Goal: Information Seeking & Learning: Learn about a topic

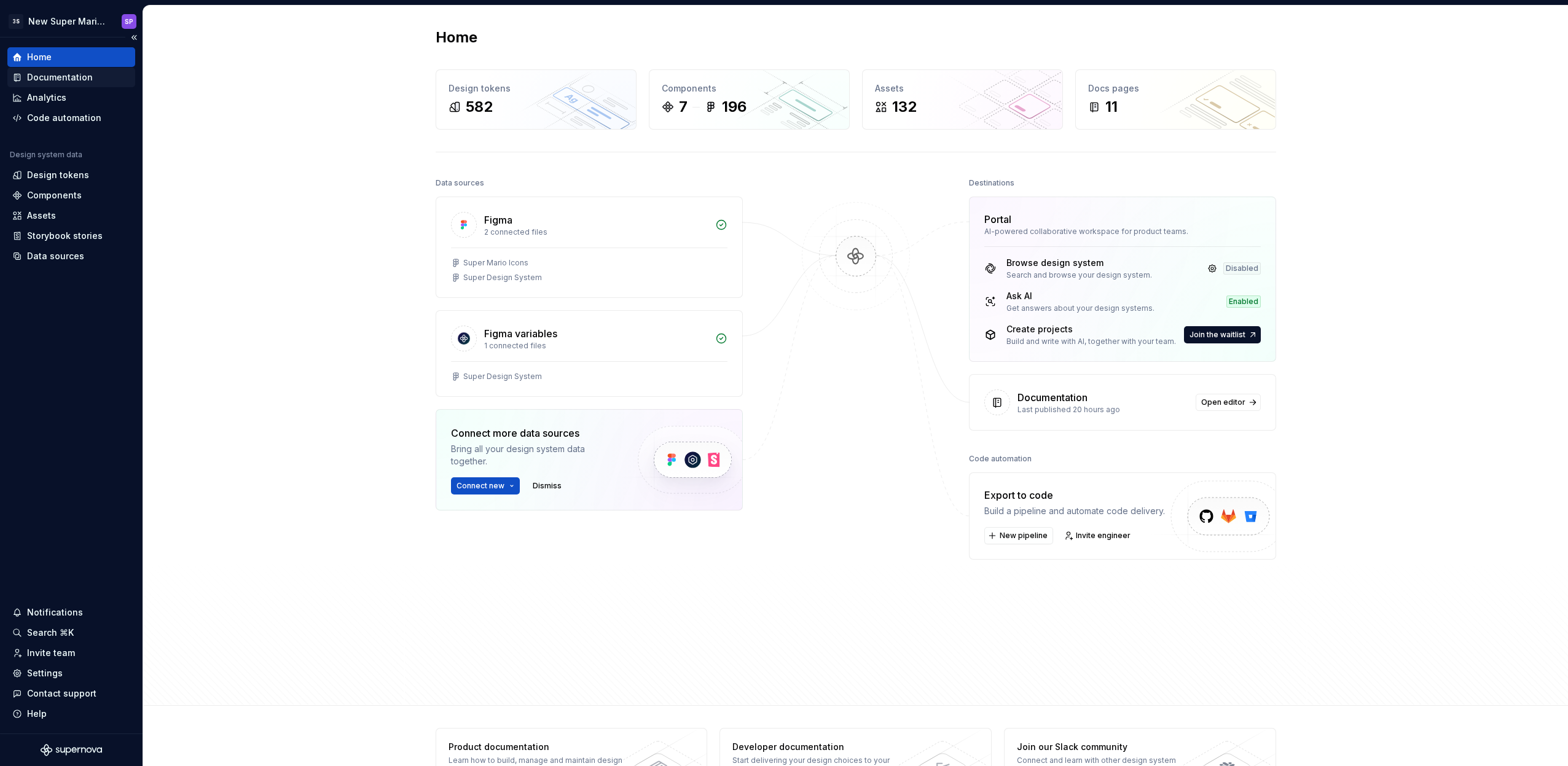
click at [71, 79] on div "Documentation" at bounding box center [60, 77] width 66 height 12
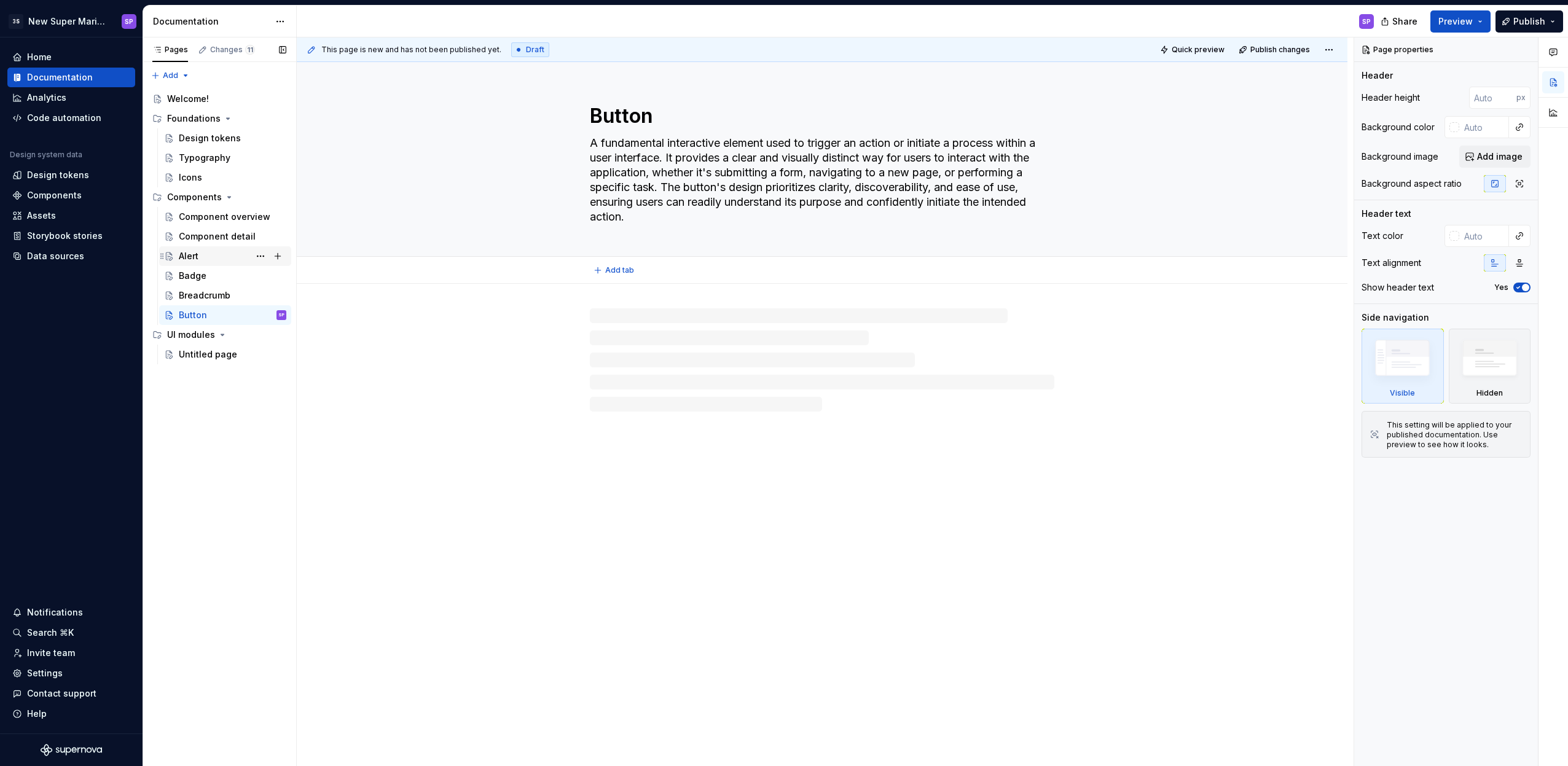
type textarea "*"
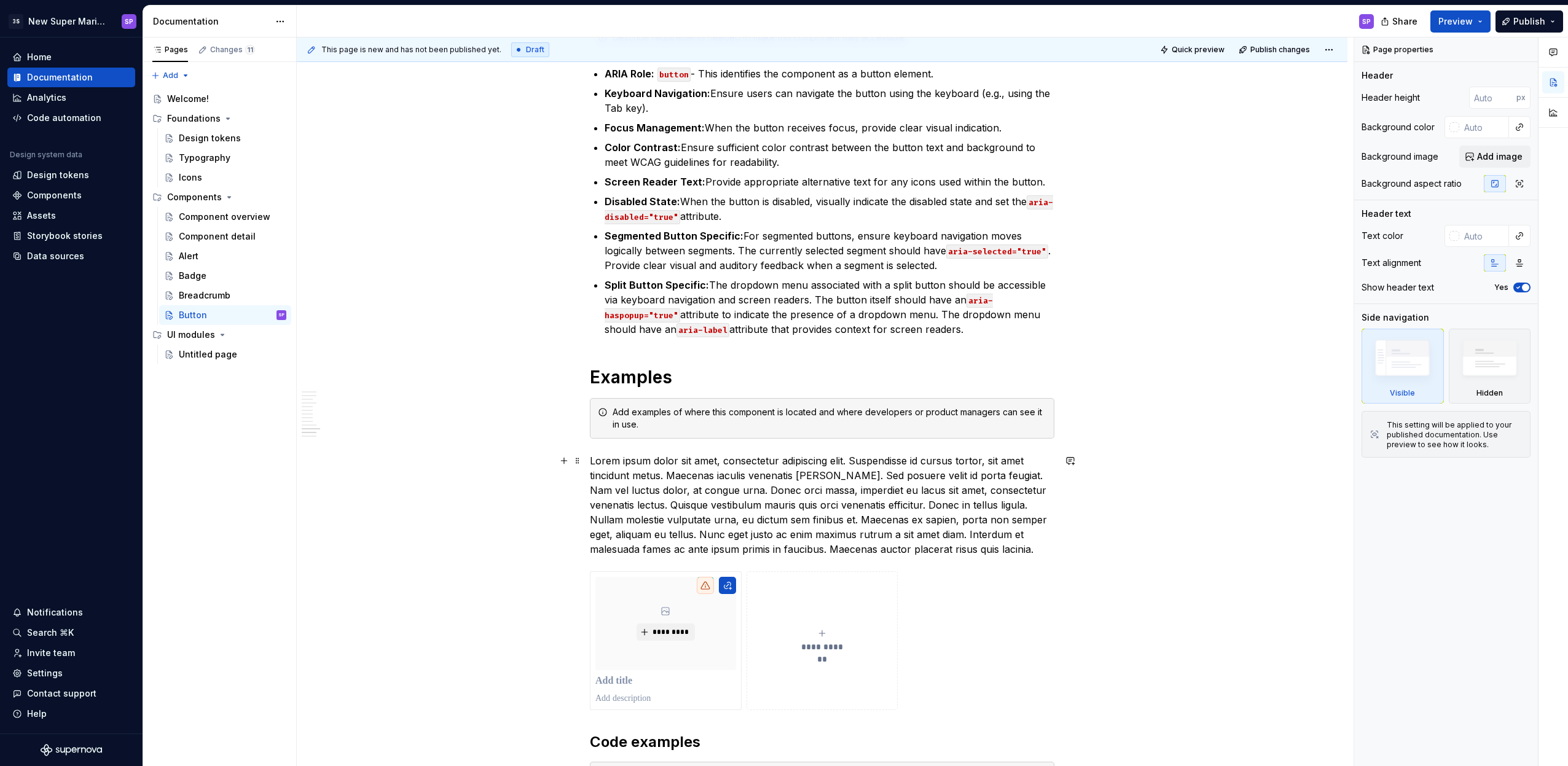
scroll to position [4465, 0]
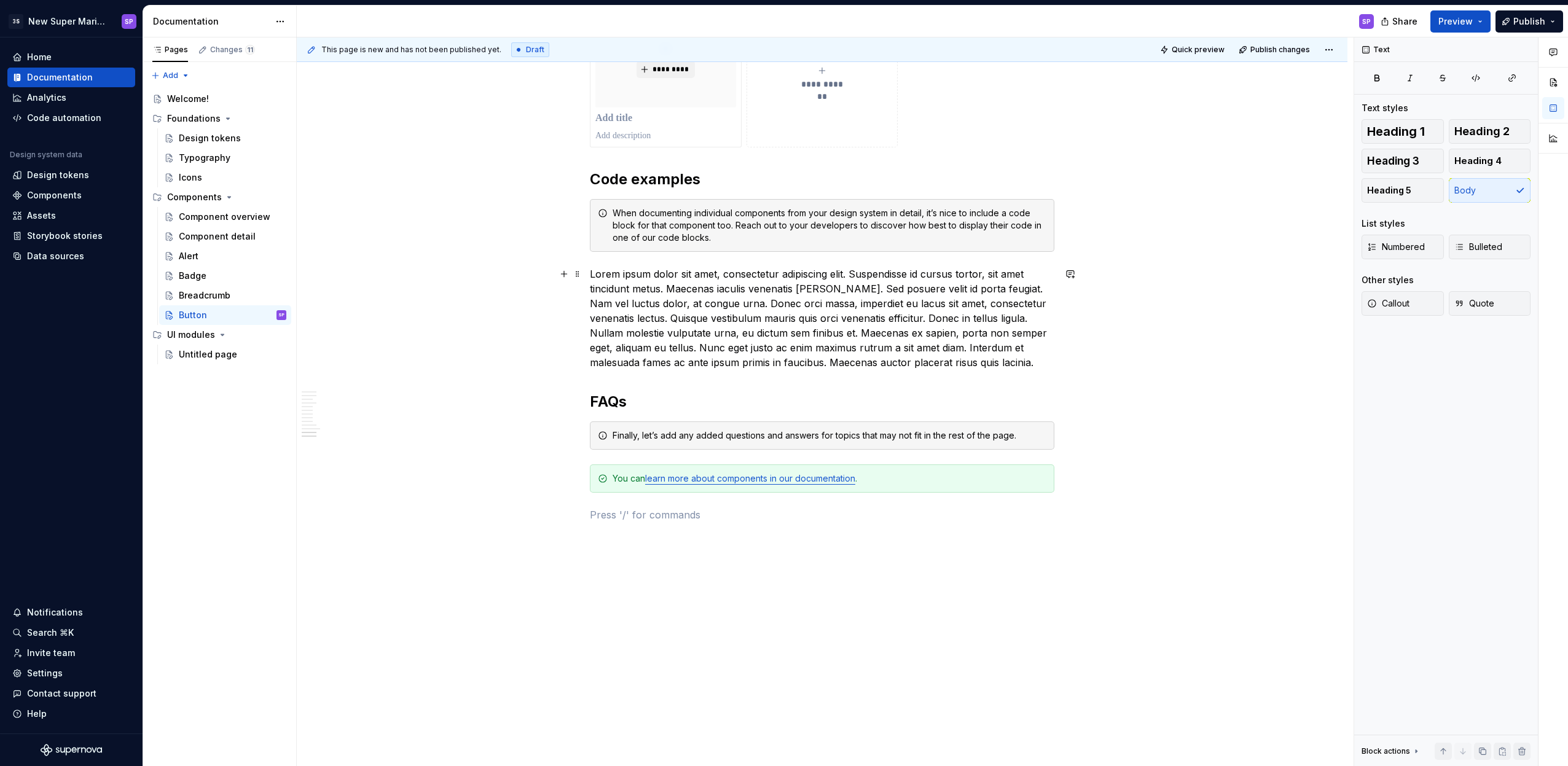
click at [738, 312] on p "Lorem ipsum dolor sit amet, consectetur adipiscing elit. Suspendisse id cursus …" at bounding box center [822, 318] width 464 height 103
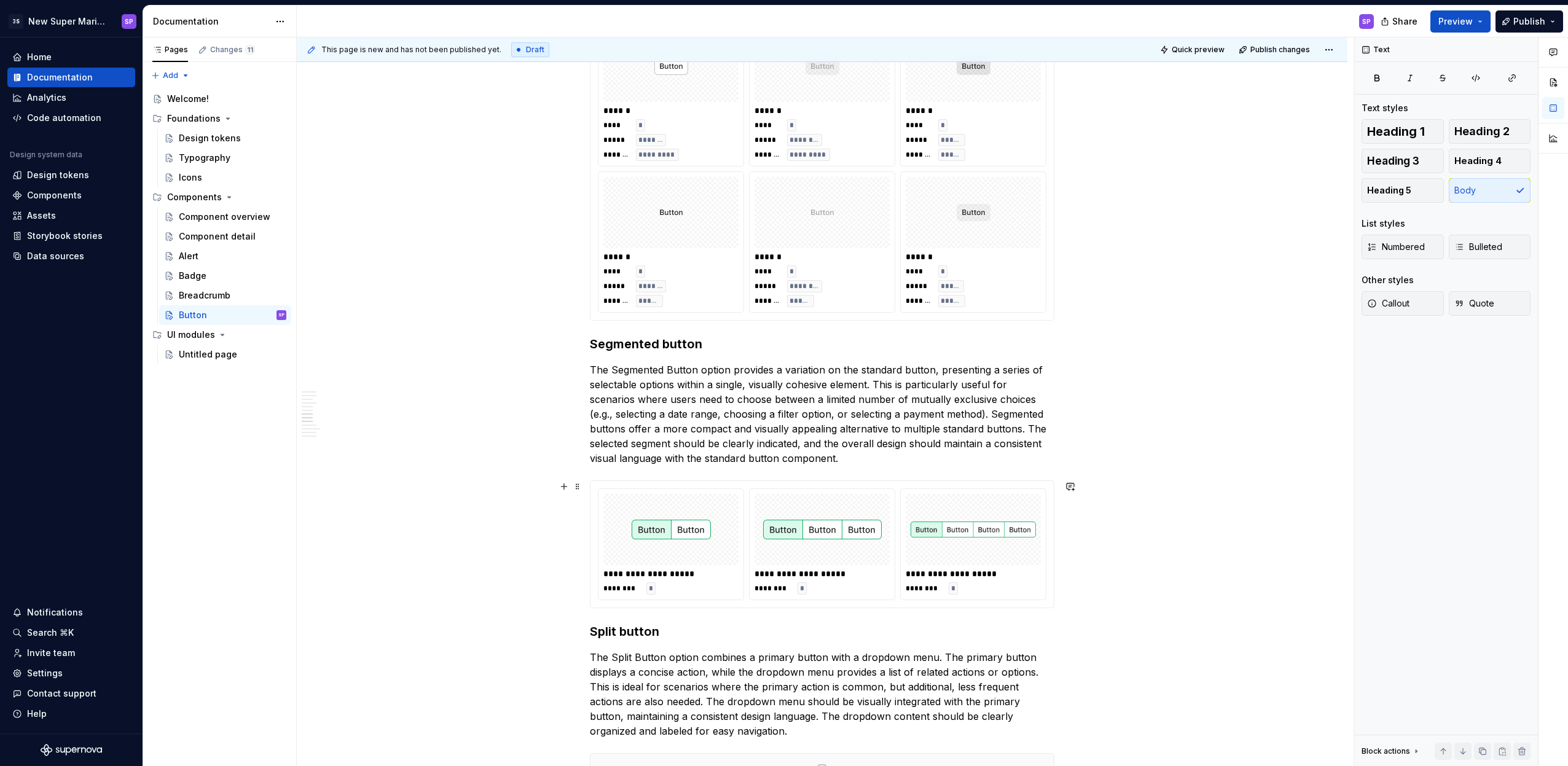
scroll to position [2746, 0]
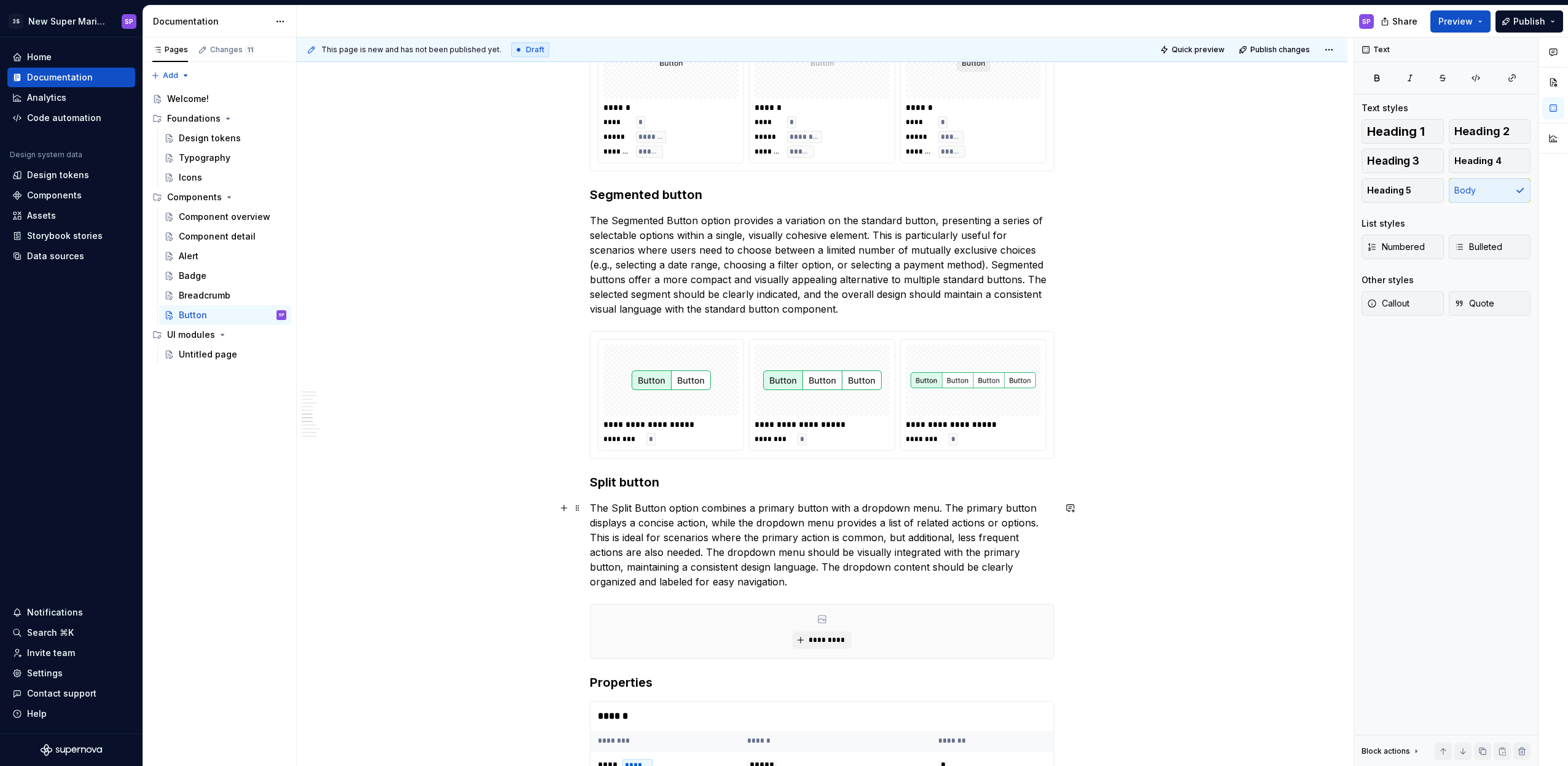
click at [795, 580] on p "The Split Button option combines a primary button with a dropdown menu. The pri…" at bounding box center [822, 544] width 464 height 88
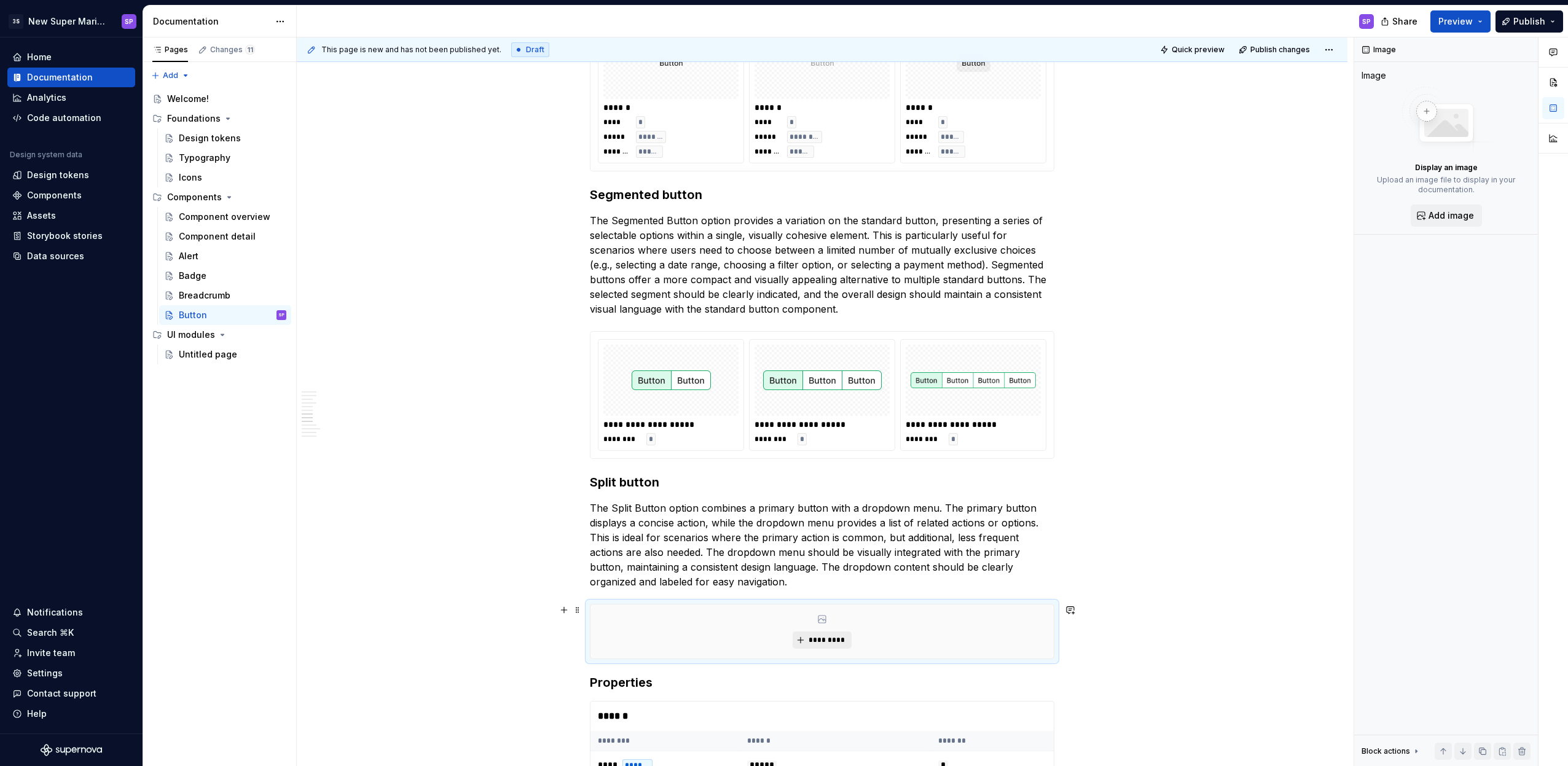
click at [826, 637] on span "*********" at bounding box center [826, 640] width 37 height 10
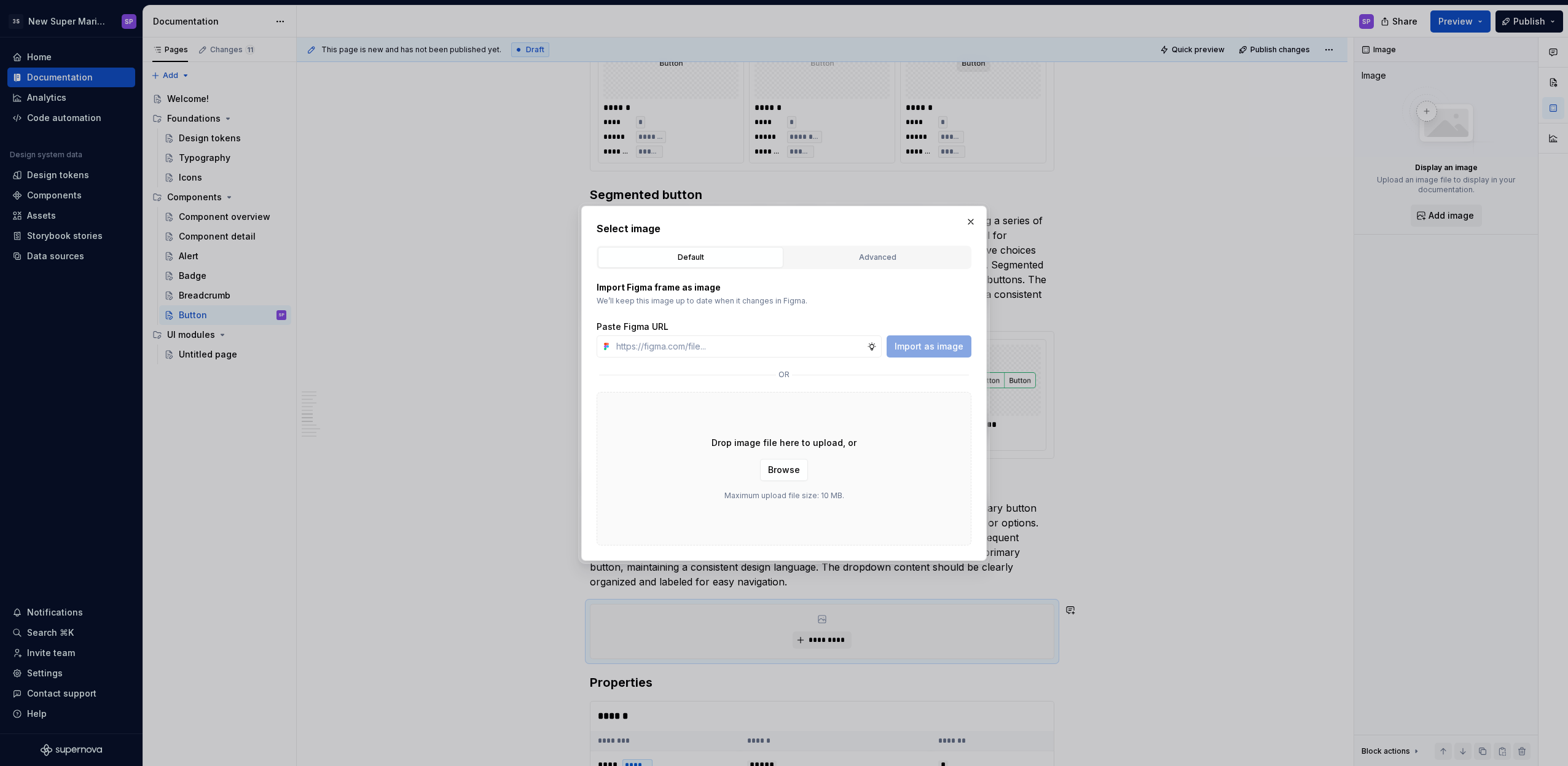
type textarea "*"
click at [852, 254] on div "Advanced" at bounding box center [877, 257] width 177 height 12
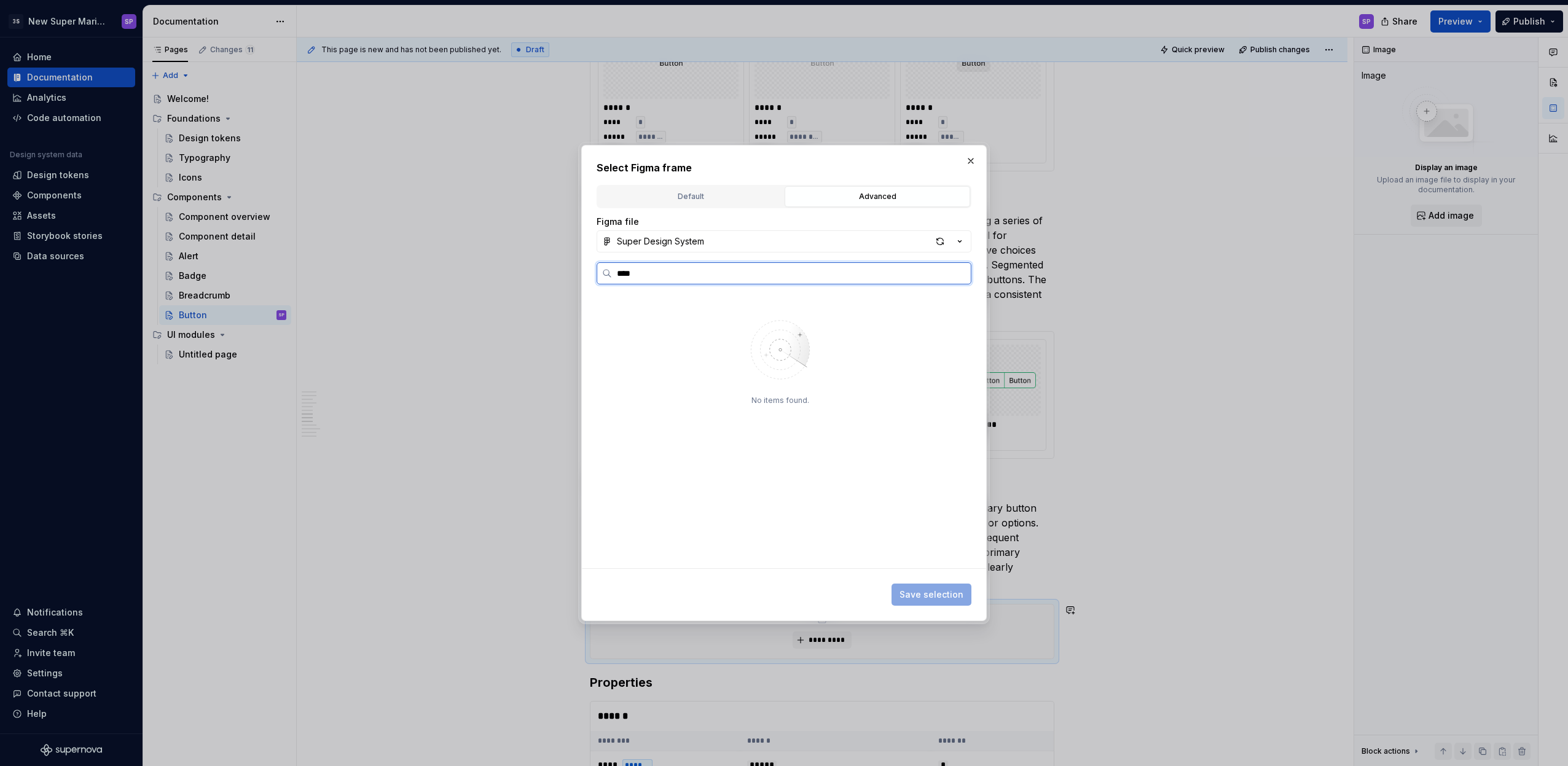
type input "*****"
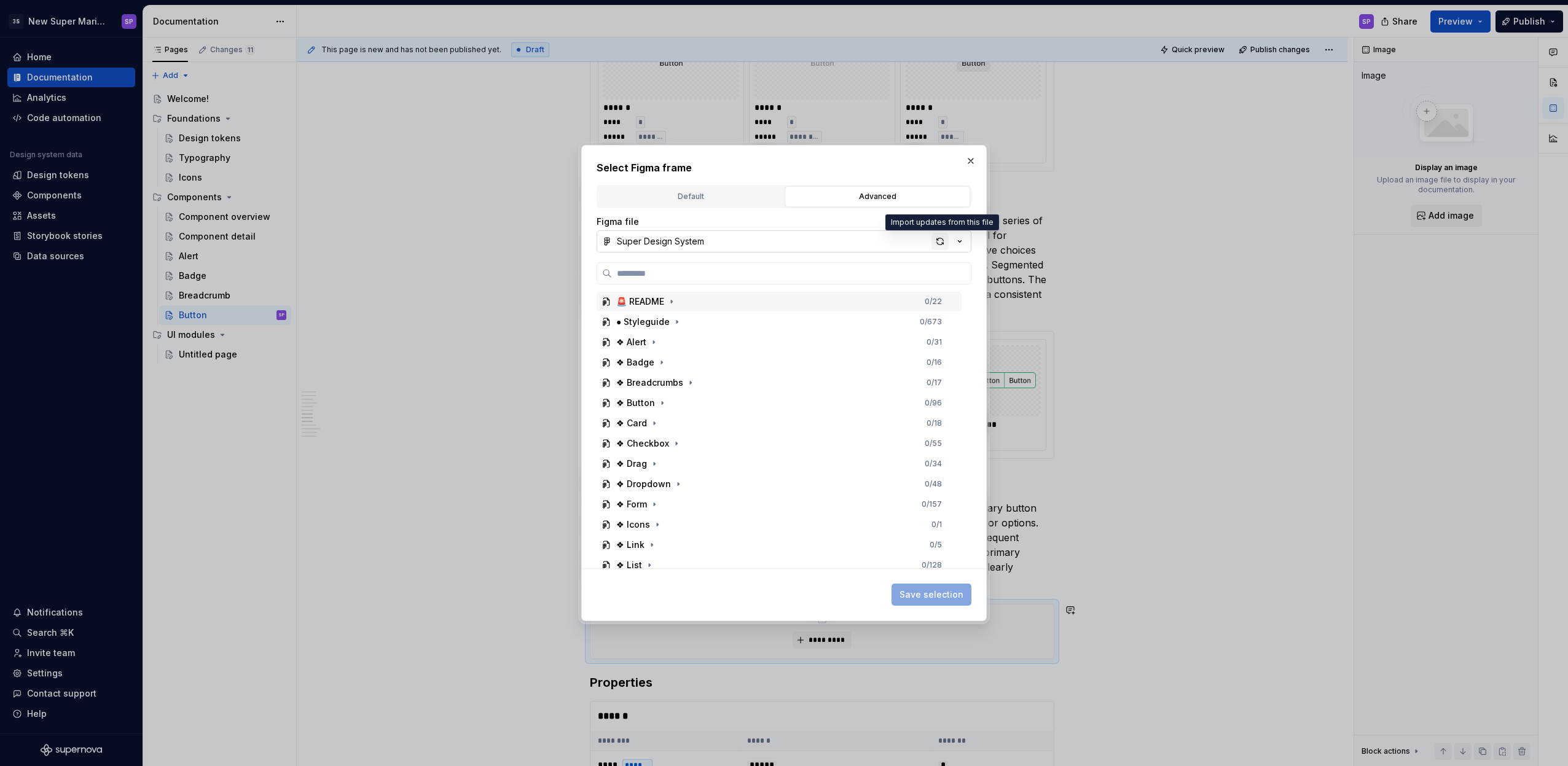
click at [938, 235] on div "button" at bounding box center [940, 241] width 17 height 17
type textarea "*"
type input "****"
click at [972, 166] on button "button" at bounding box center [970, 160] width 17 height 17
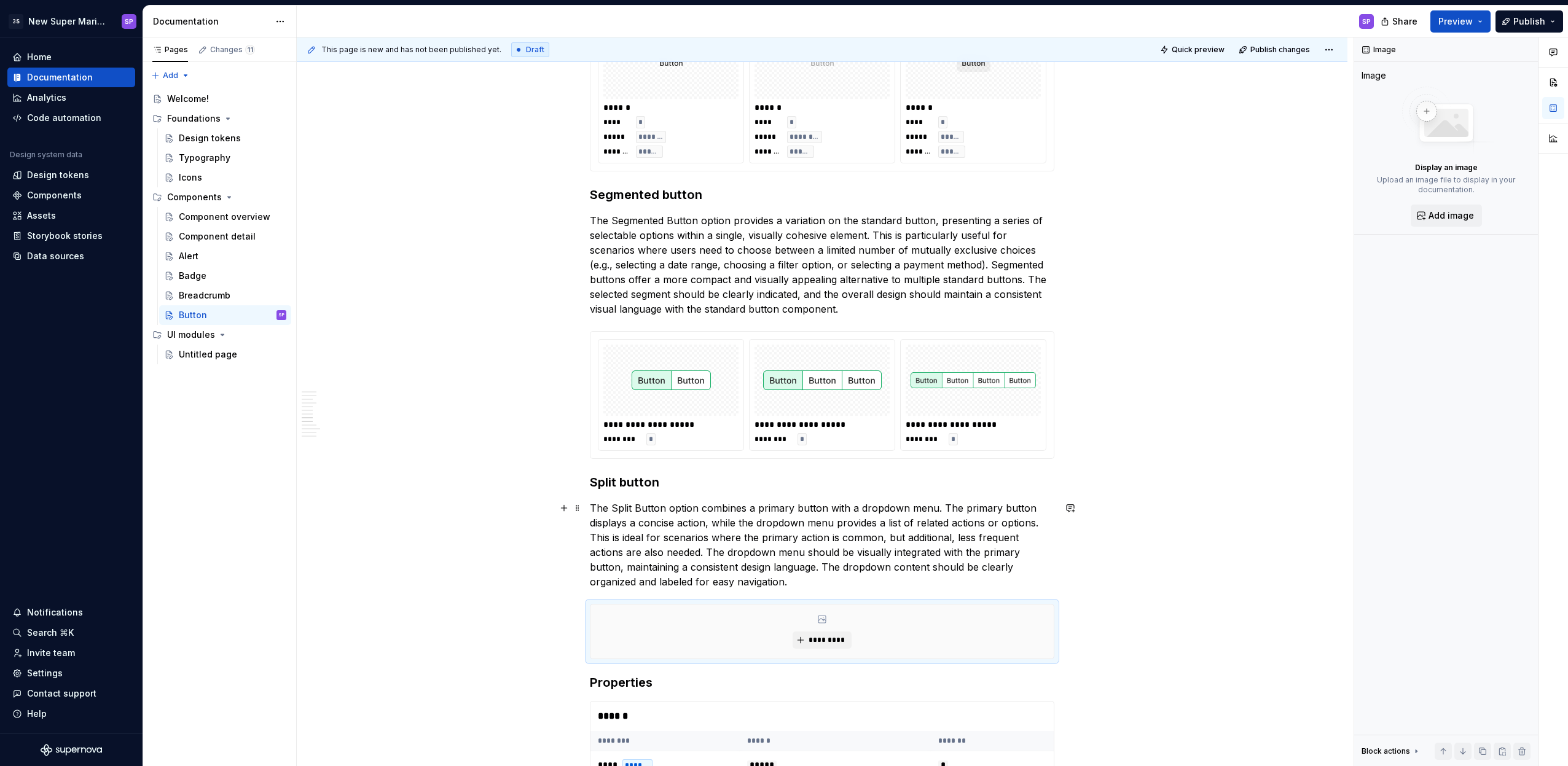
scroll to position [2959, 0]
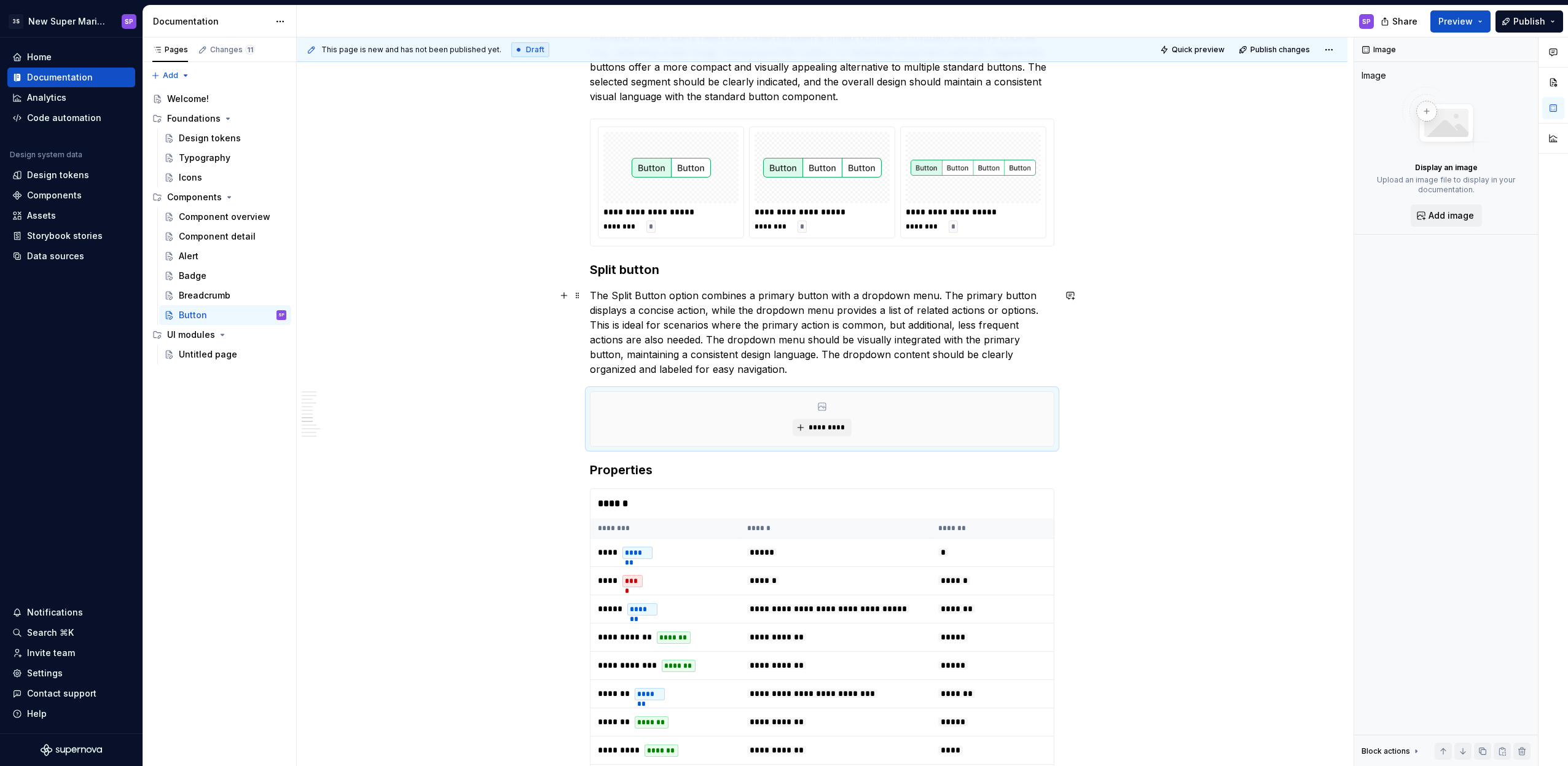
click at [814, 351] on p "The Split Button option combines a primary button with a dropdown menu. The pri…" at bounding box center [822, 332] width 464 height 88
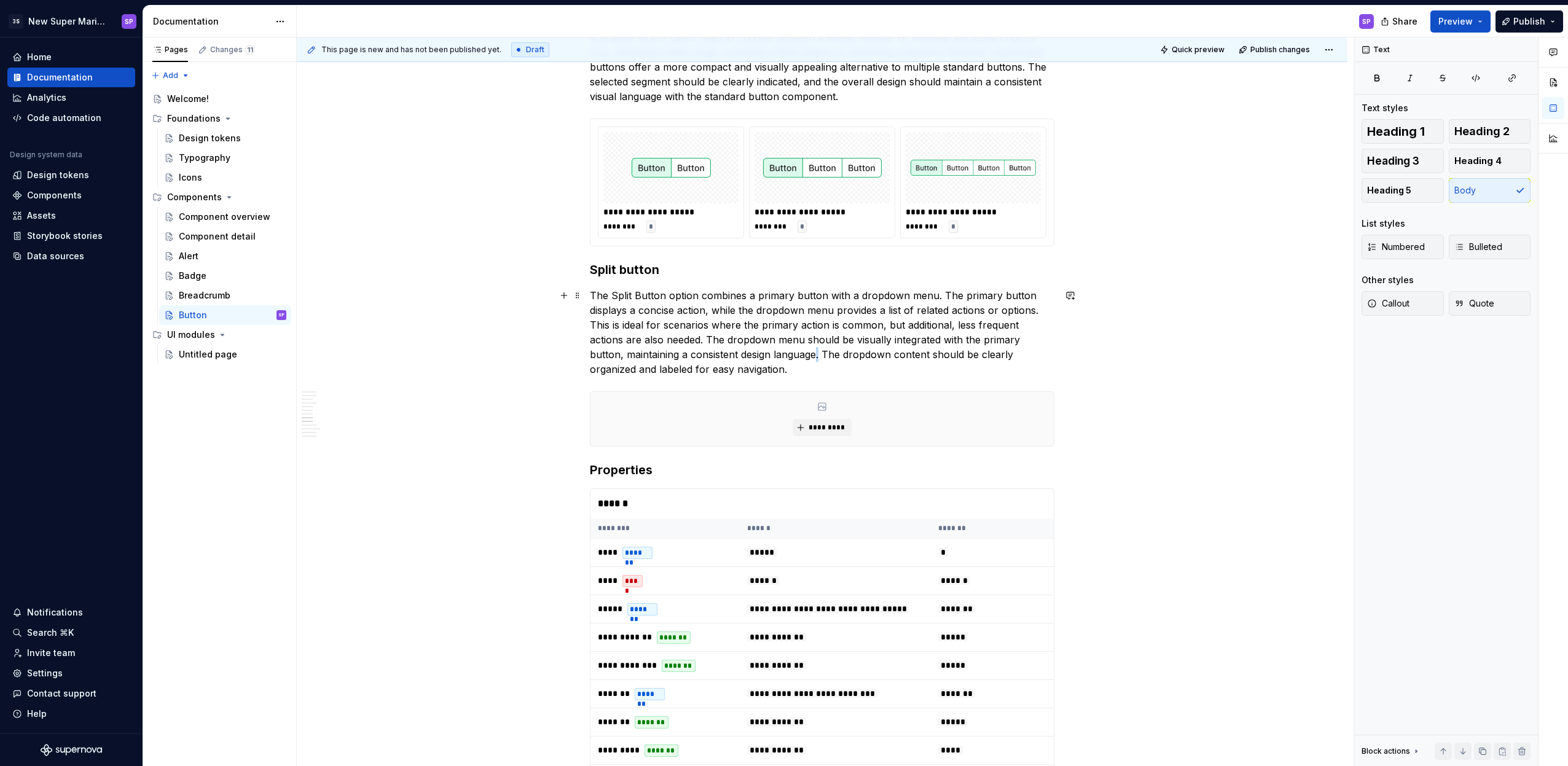
click at [814, 351] on p "The Split Button option combines a primary button with a dropdown menu. The pri…" at bounding box center [822, 332] width 464 height 88
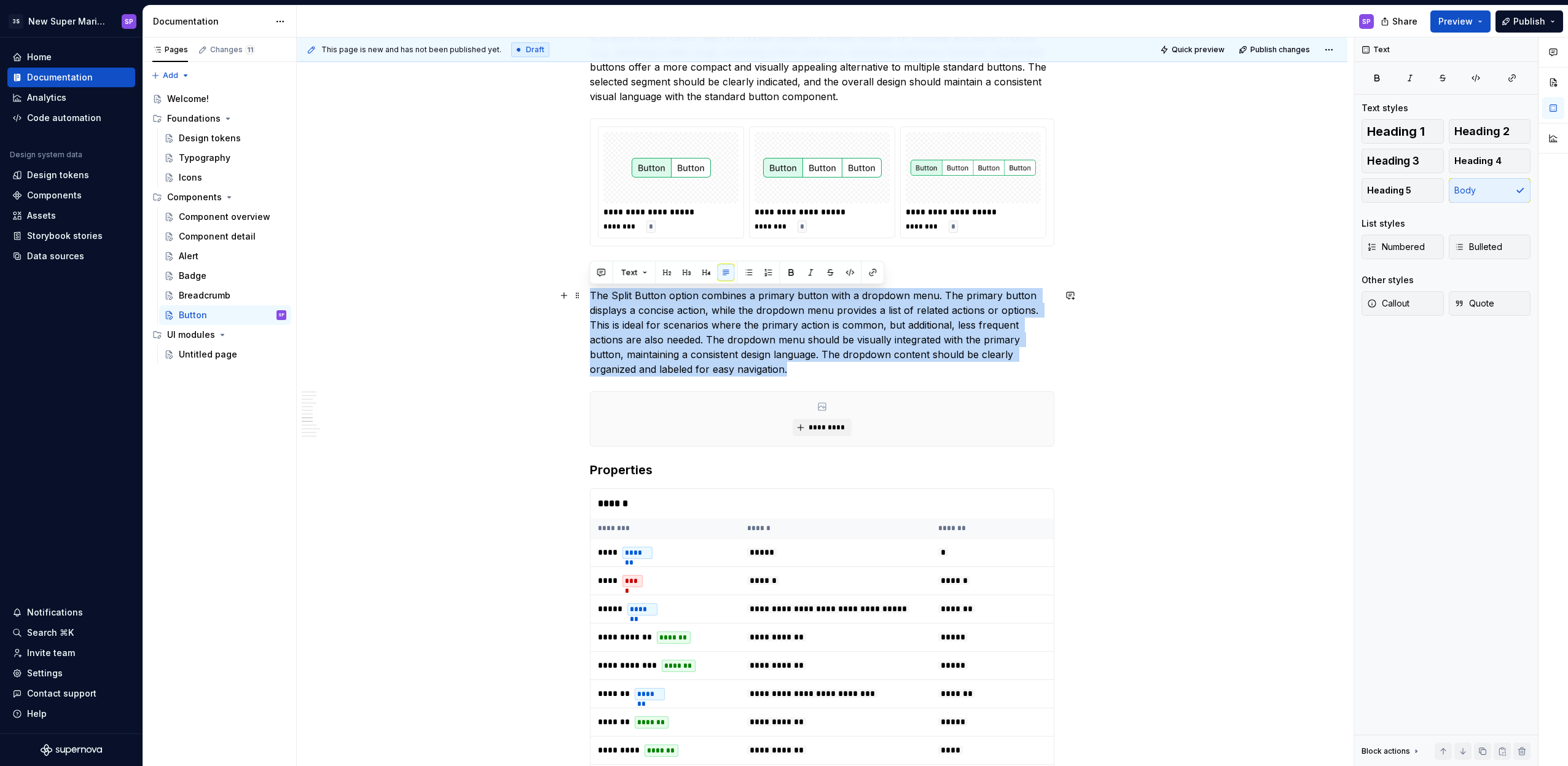
click at [752, 323] on p "The Split Button option combines a primary button with a dropdown menu. The pri…" at bounding box center [822, 332] width 464 height 88
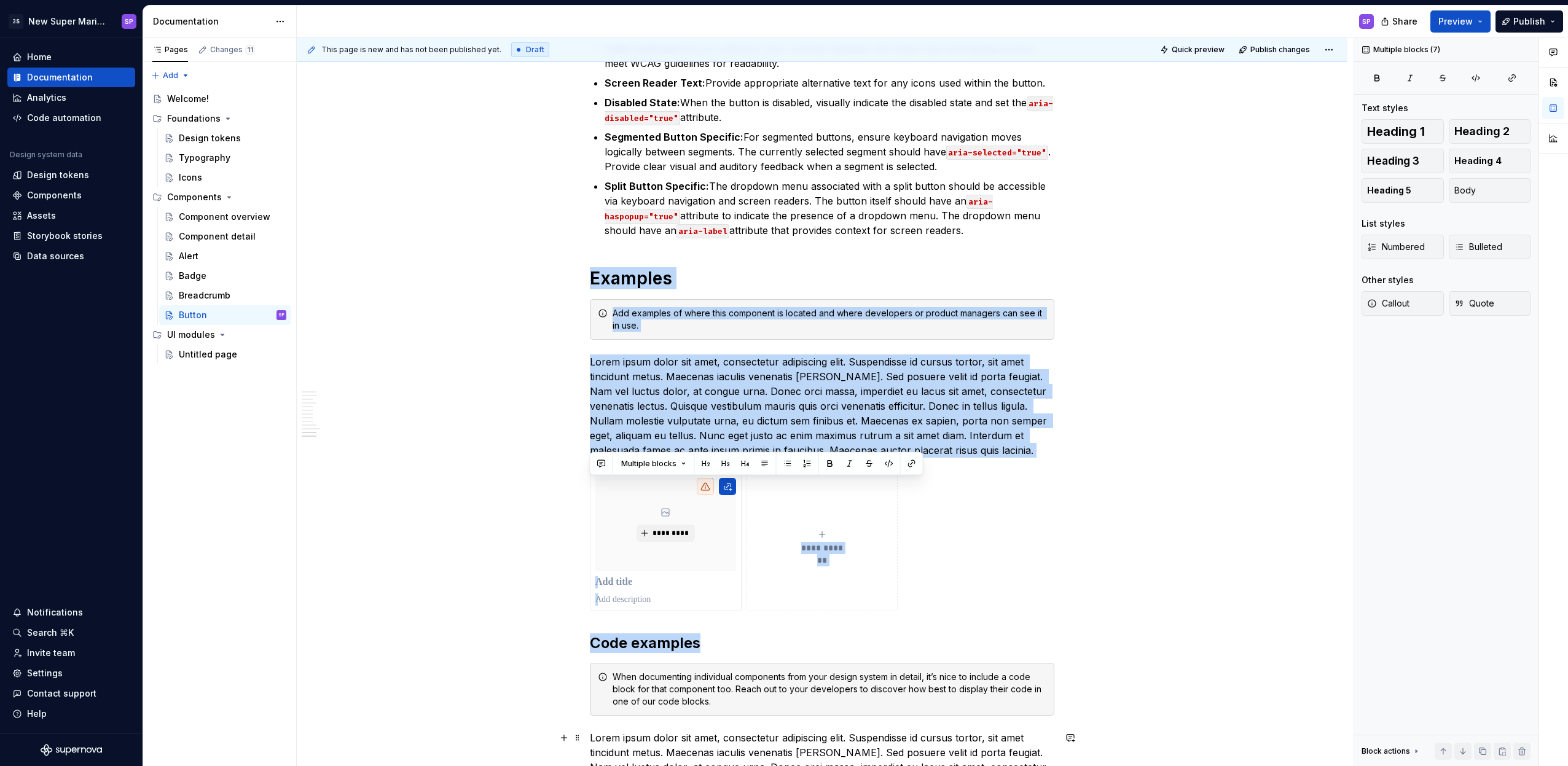
scroll to position [4327, 0]
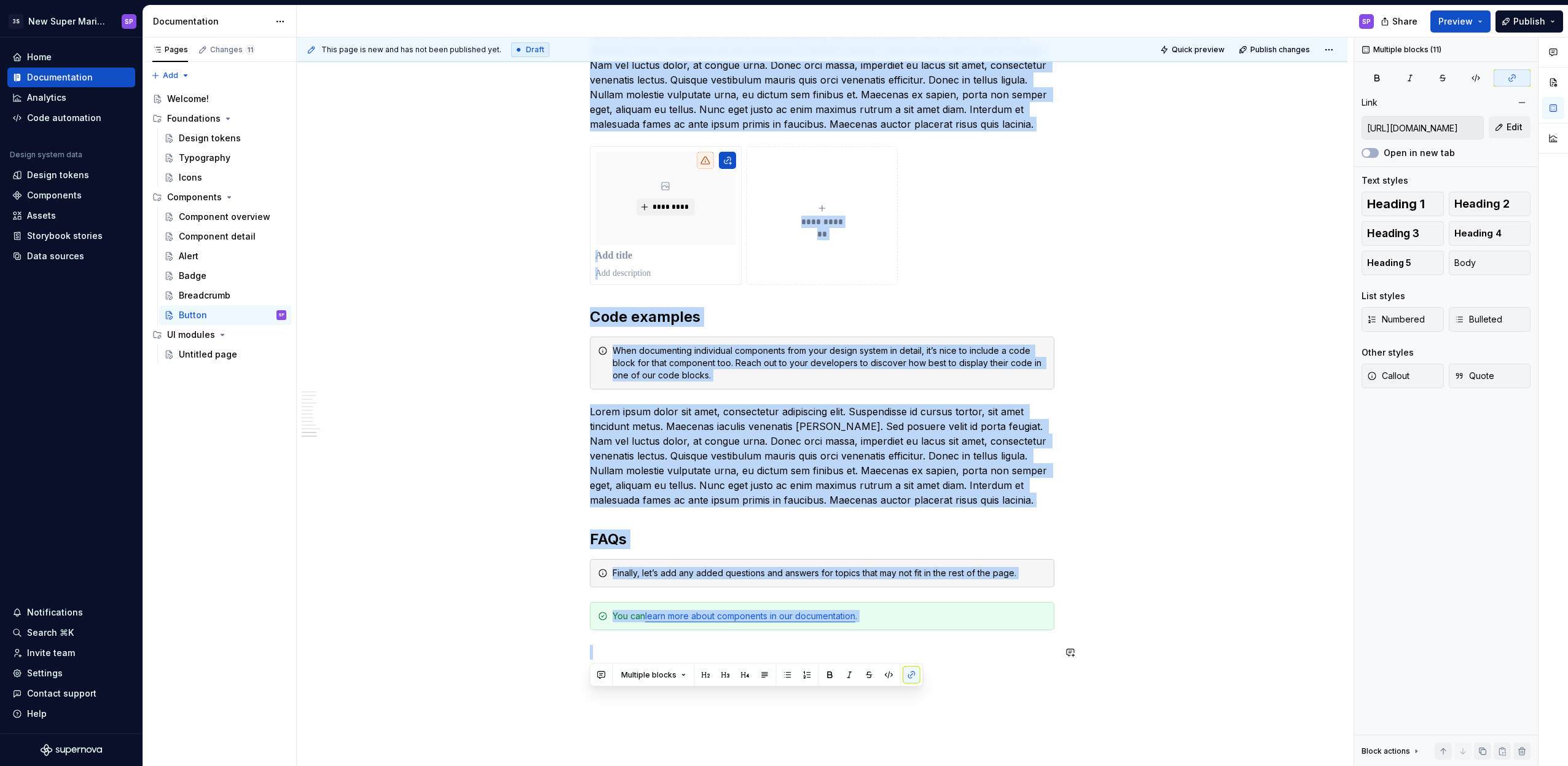
drag, startPoint x: 590, startPoint y: 278, endPoint x: 1075, endPoint y: 685, distance: 633.1
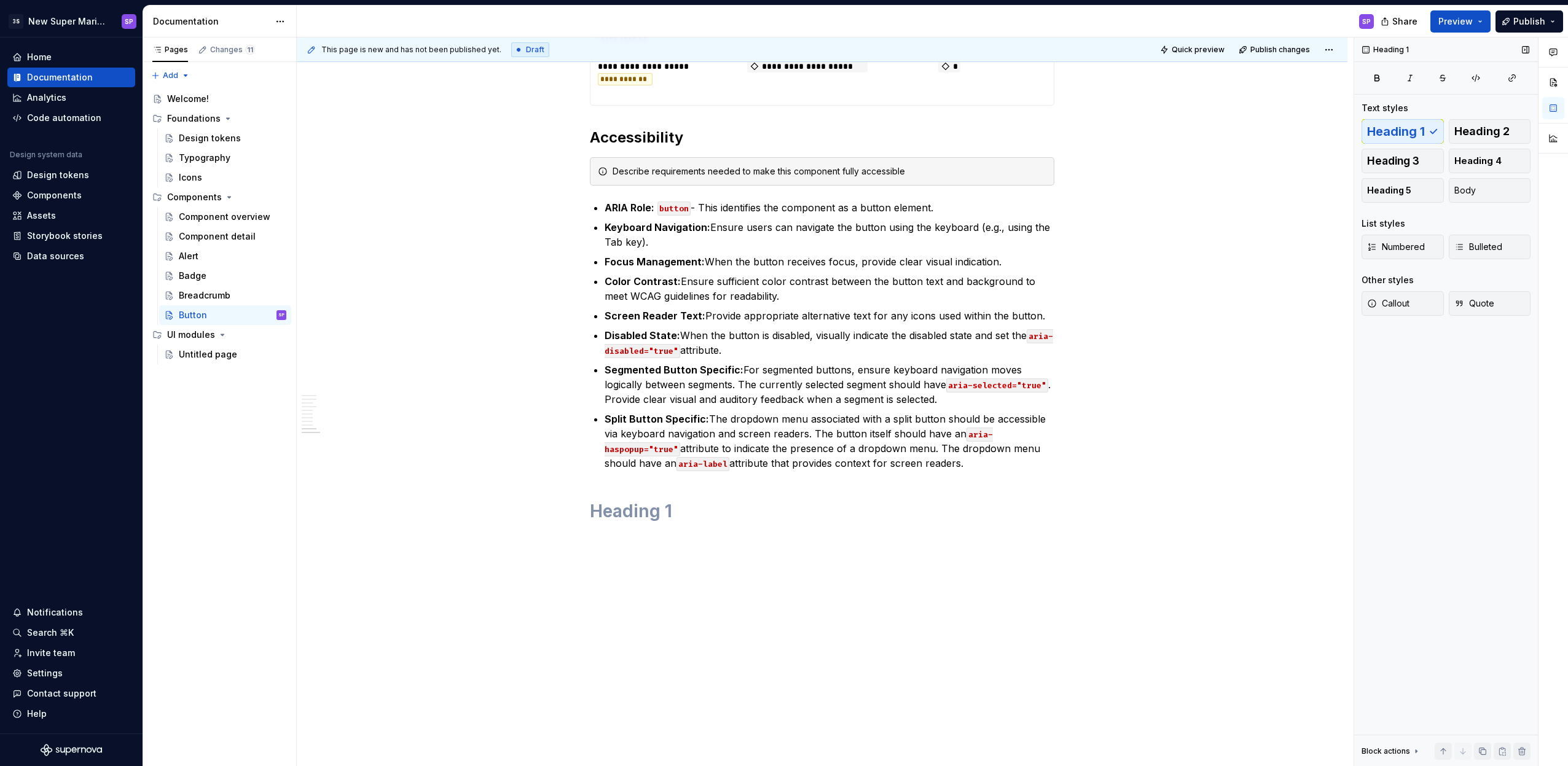
scroll to position [3716, 0]
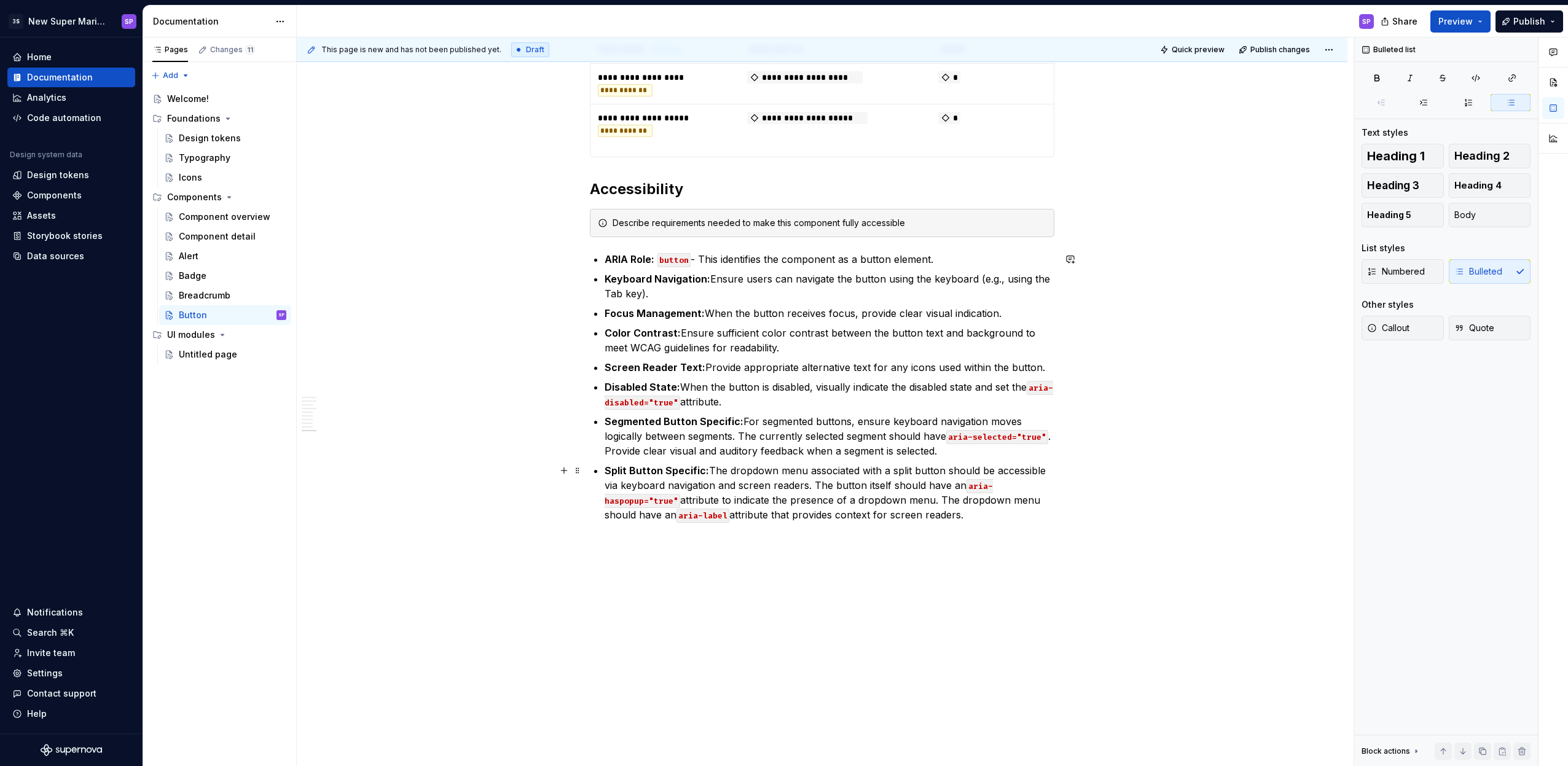
click at [778, 465] on p "Split Button Specific: The dropdown menu associated with a split button should …" at bounding box center [829, 492] width 450 height 59
click at [768, 491] on p "Split Button Specific: The dropdown menu associated with a split button should …" at bounding box center [829, 492] width 450 height 59
click at [717, 486] on p "Split Button Specific: The dropdown menu associated with a split button should …" at bounding box center [829, 492] width 450 height 59
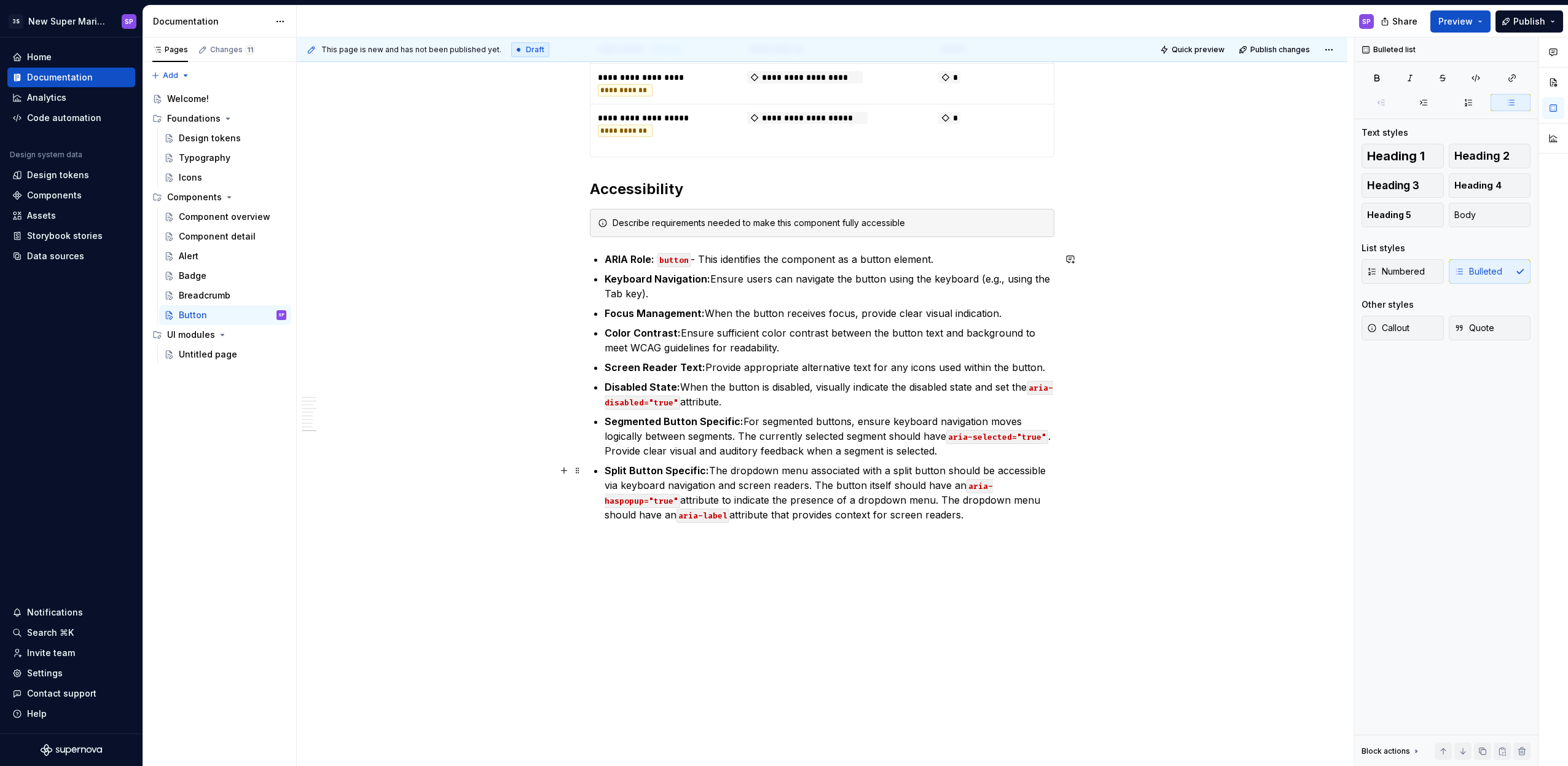
click at [789, 499] on p "Split Button Specific: The dropdown menu associated with a split button should …" at bounding box center [829, 492] width 450 height 59
click at [782, 500] on p "Split Button Specific: The dropdown menu associated with a split button should …" at bounding box center [829, 492] width 450 height 59
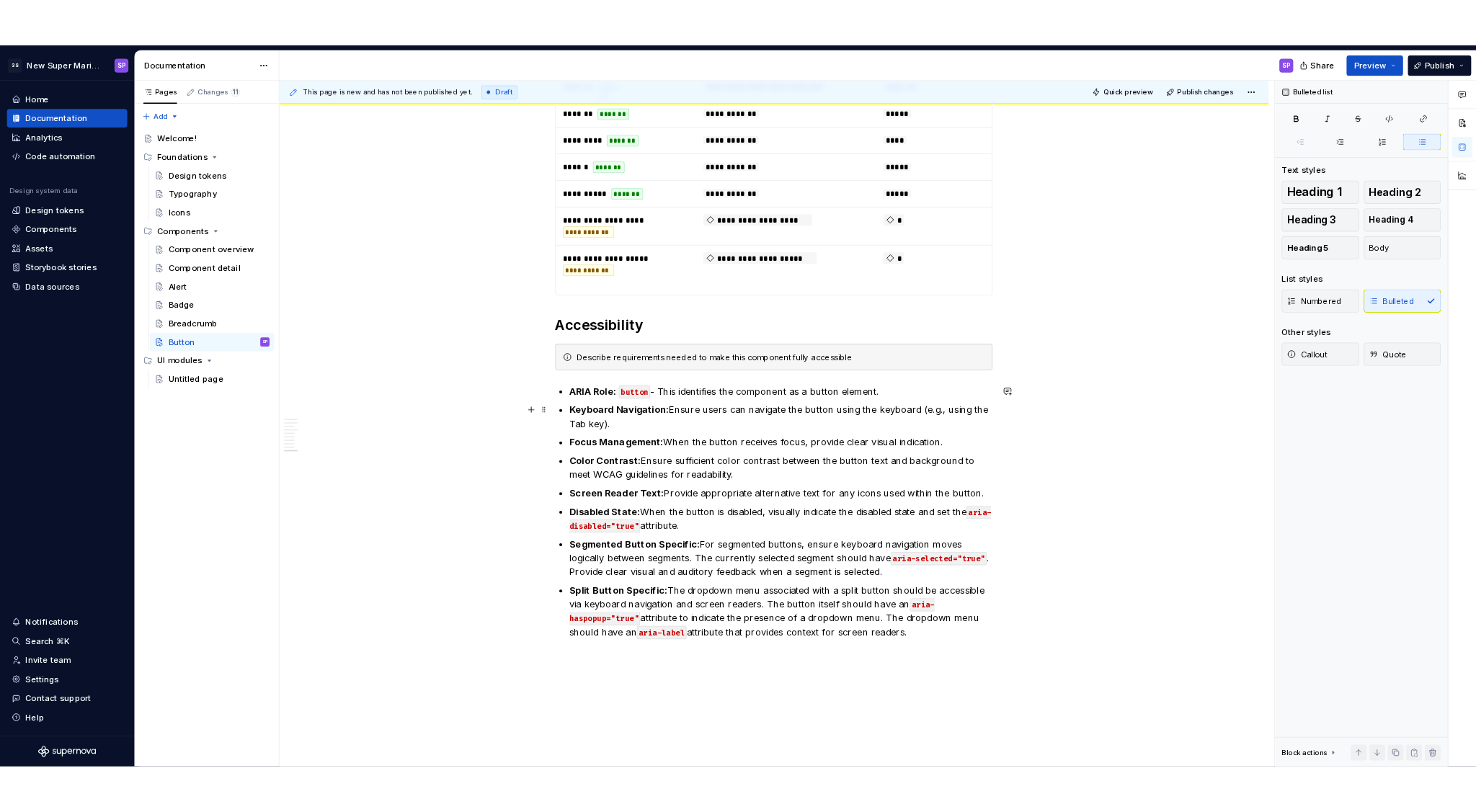
scroll to position [4212, 0]
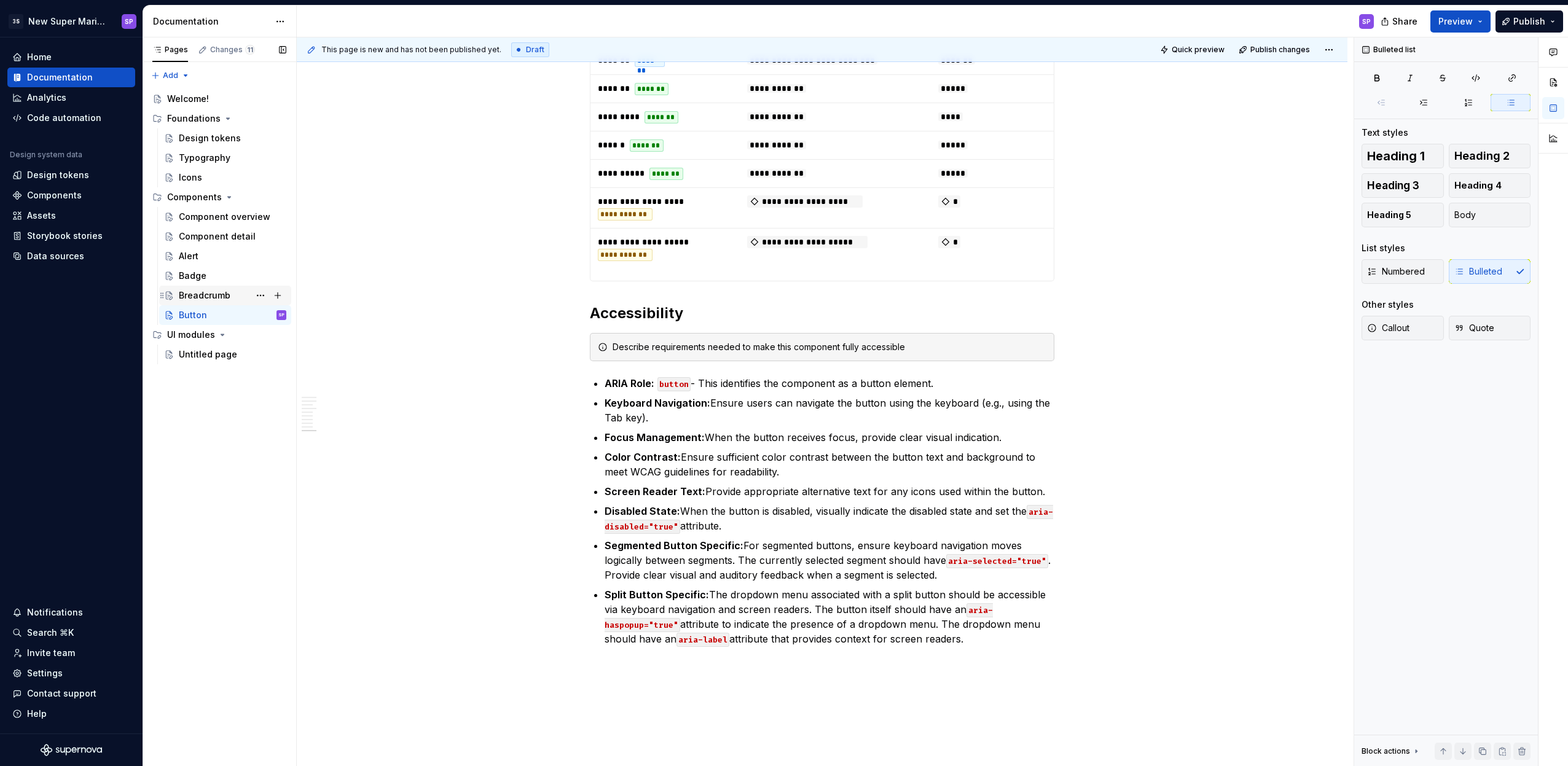
click at [194, 292] on div "Breadcrumb" at bounding box center [204, 295] width 51 height 12
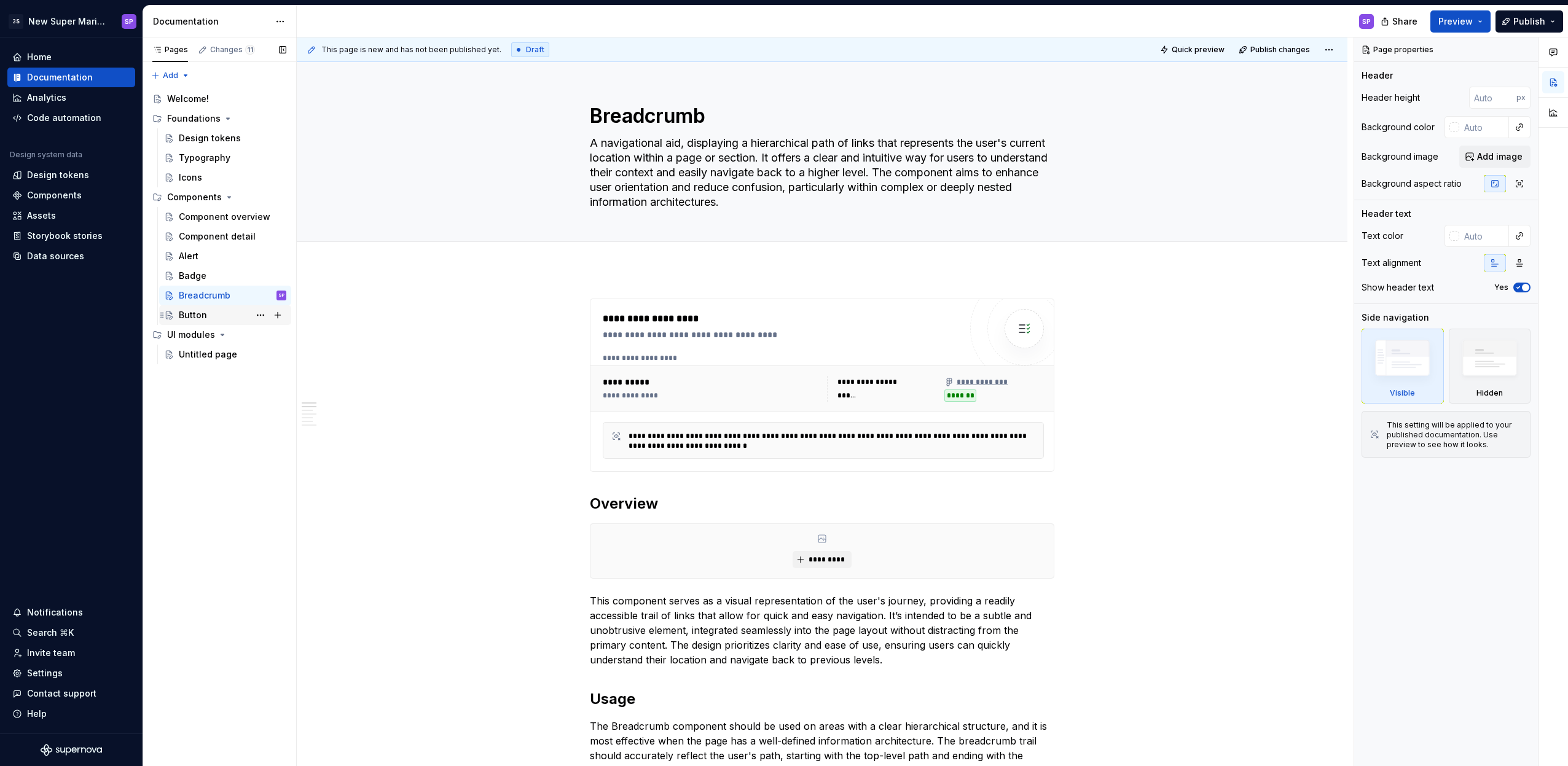
click at [206, 317] on div "Button" at bounding box center [193, 315] width 29 height 12
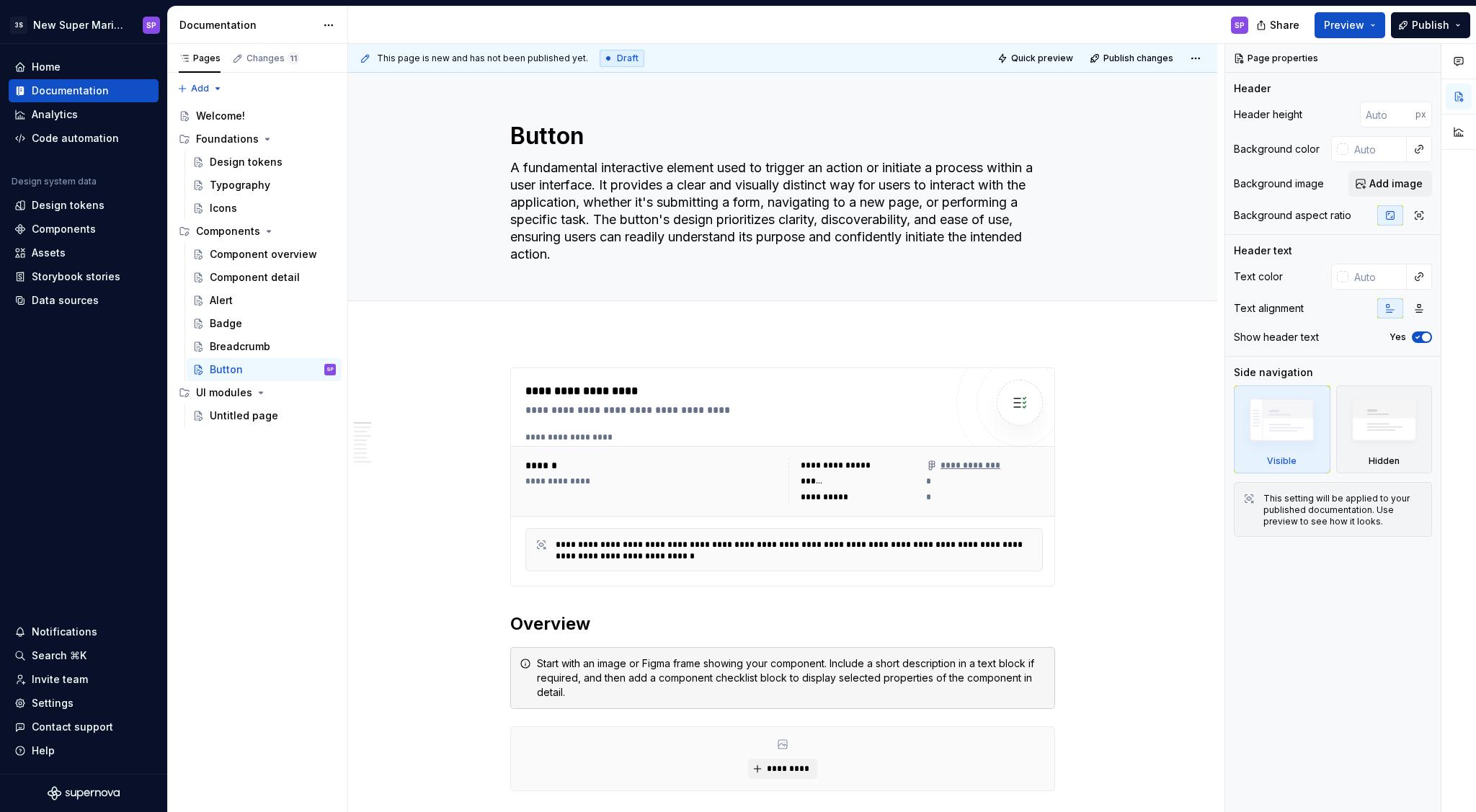
type textarea "*"
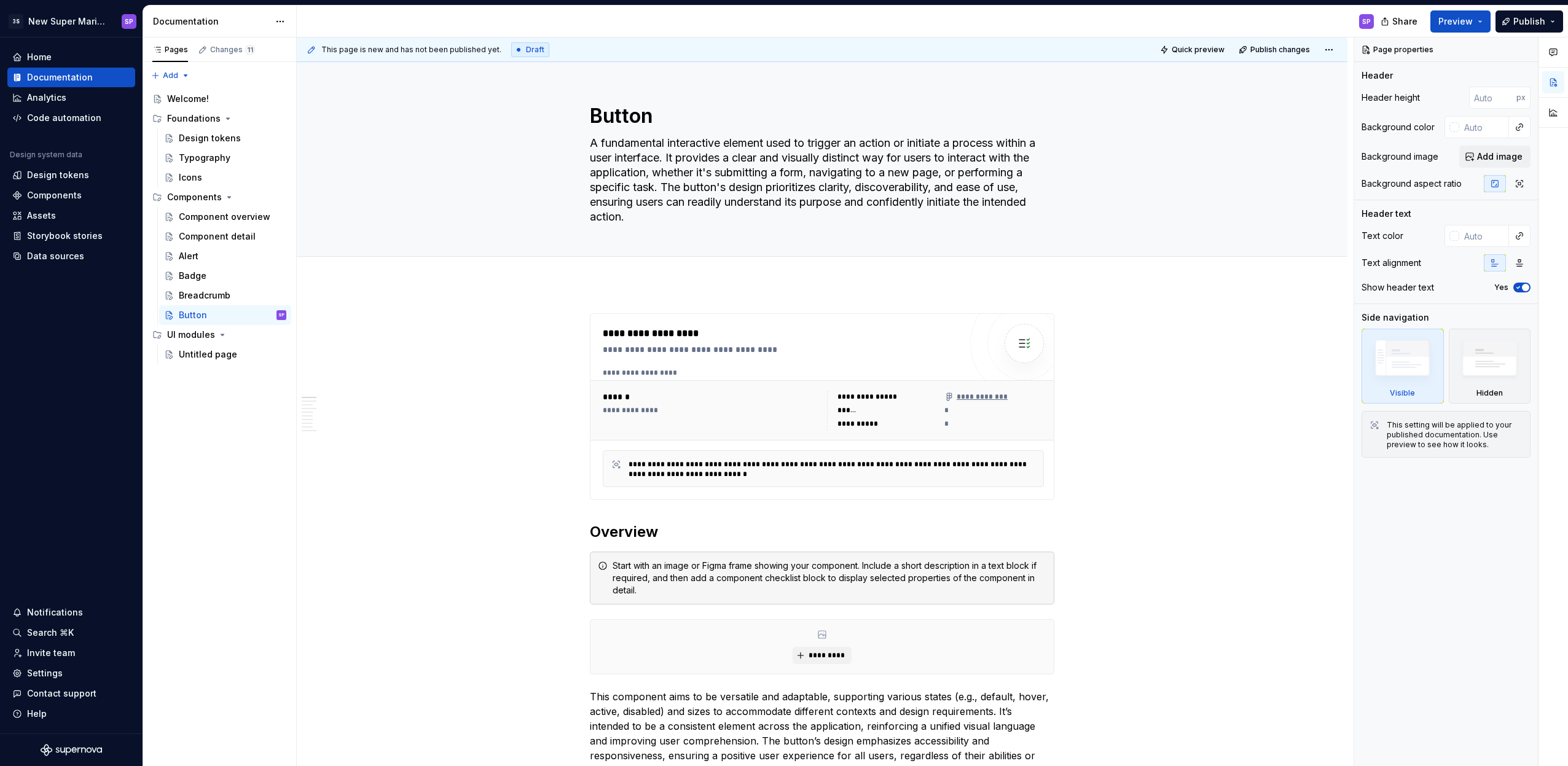
type textarea "*"
